Goal: Find specific page/section: Find specific page/section

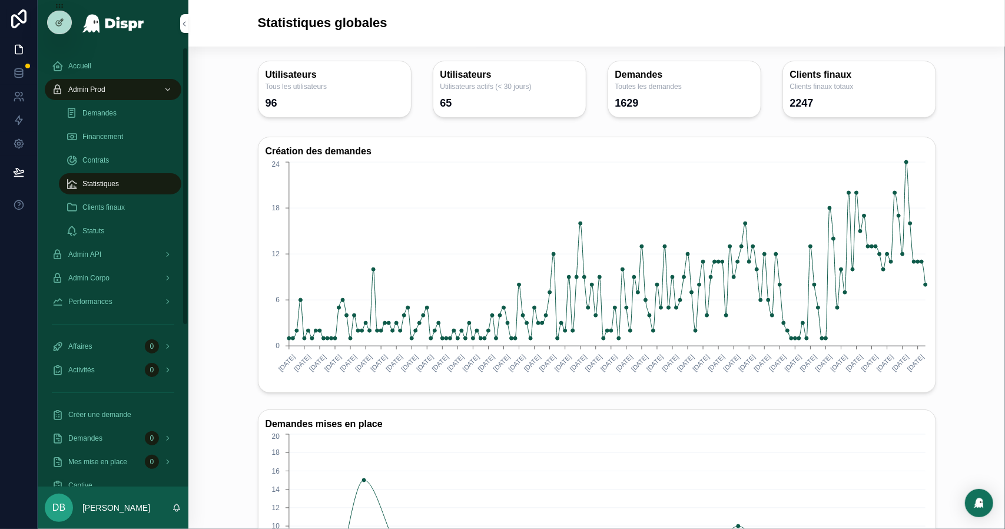
click at [109, 135] on span "Financement" at bounding box center [102, 136] width 41 height 9
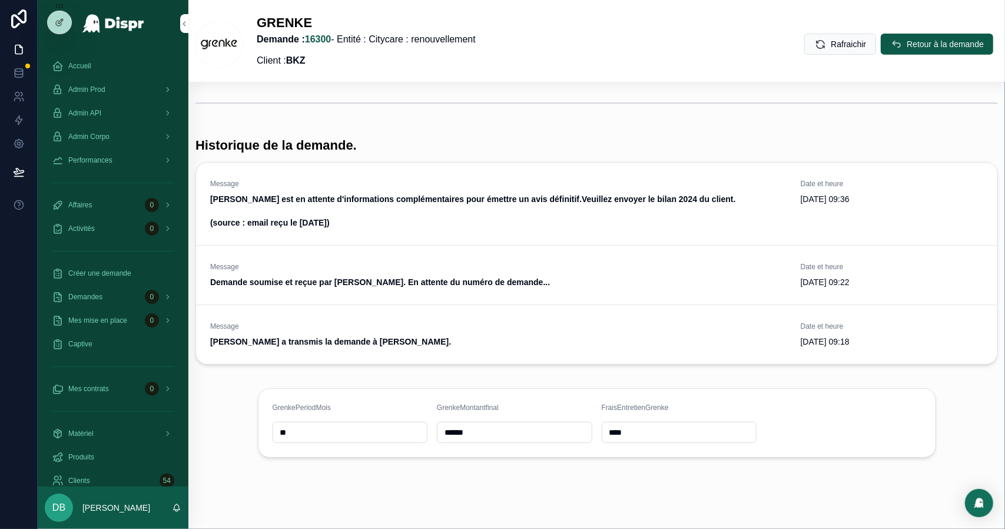
scroll to position [347, 0]
